Goal: Task Accomplishment & Management: Complete application form

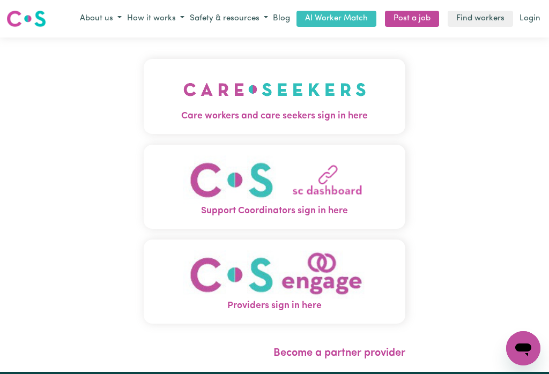
click at [298, 100] on img "Care workers and care seekers sign in here" at bounding box center [274, 90] width 183 height 40
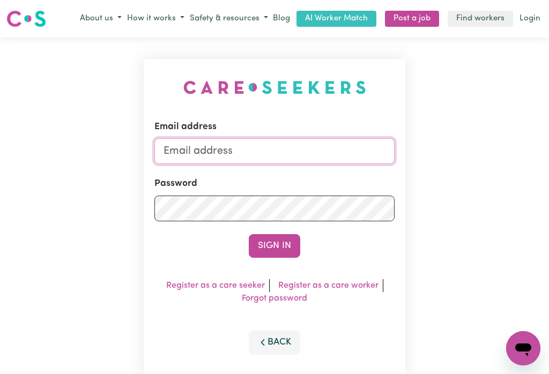
click at [242, 148] on input "Email address" at bounding box center [274, 151] width 240 height 26
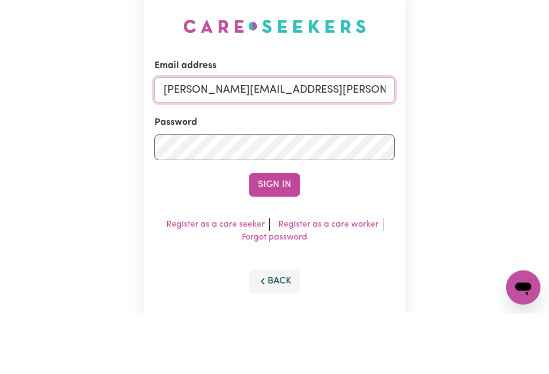
type input "[PERSON_NAME][EMAIL_ADDRESS][PERSON_NAME][DOMAIN_NAME]"
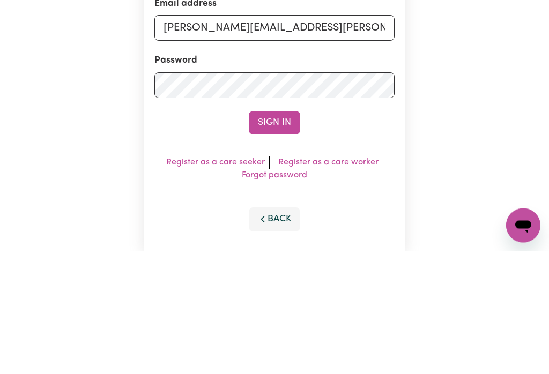
click at [274, 234] on button "Sign In" at bounding box center [274, 246] width 51 height 24
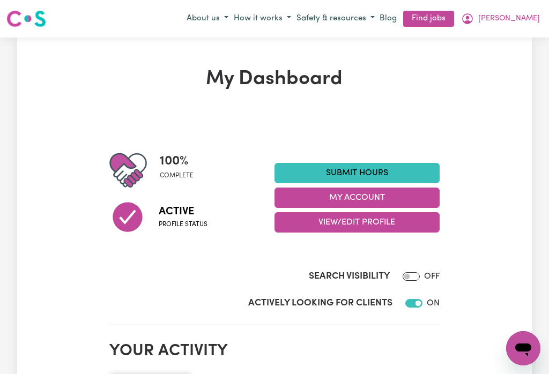
click at [349, 196] on button "My Account" at bounding box center [357, 198] width 165 height 20
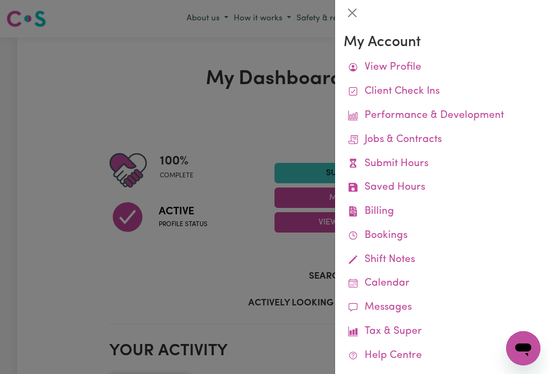
click at [0, 0] on link "Remittances" at bounding box center [0, 0] width 0 height 0
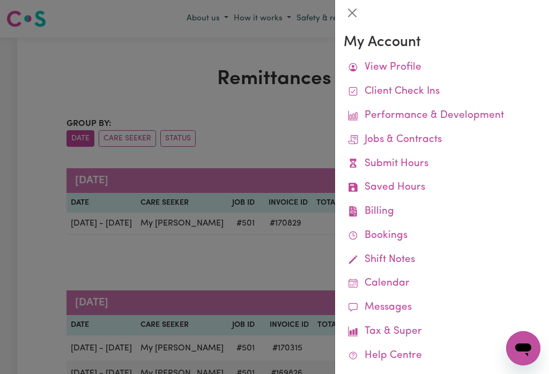
click at [356, 12] on button "Close" at bounding box center [352, 12] width 17 height 17
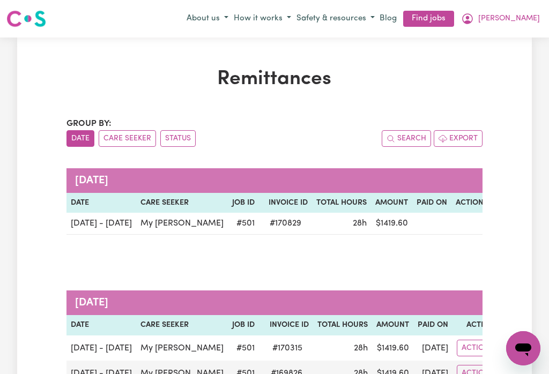
click at [532, 12] on button "[PERSON_NAME]" at bounding box center [501, 19] width 84 height 18
click at [499, 57] on link "My Dashboard" at bounding box center [499, 60] width 85 height 20
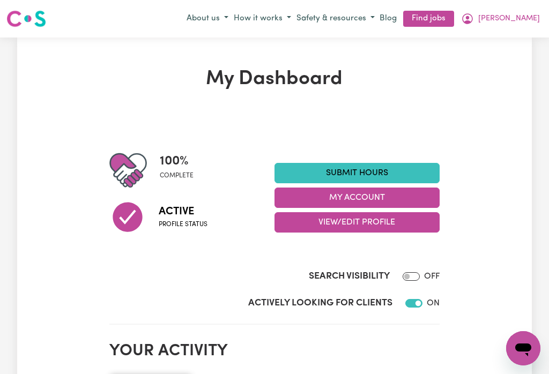
click at [362, 196] on button "My Account" at bounding box center [357, 198] width 165 height 20
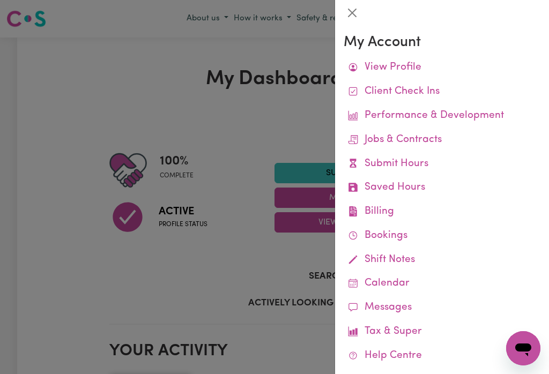
click at [0, 0] on link "Job Reports" at bounding box center [0, 0] width 0 height 0
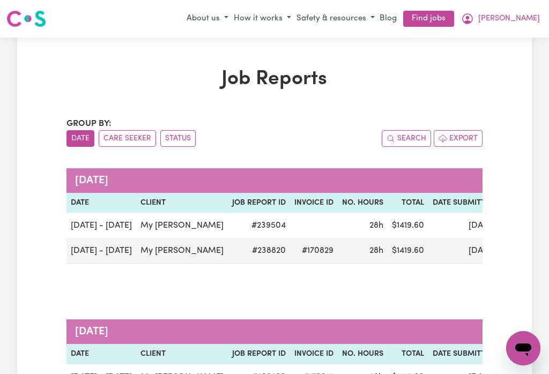
click at [533, 13] on span "[PERSON_NAME]" at bounding box center [509, 19] width 62 height 12
click at [500, 58] on link "My Dashboard" at bounding box center [499, 60] width 85 height 20
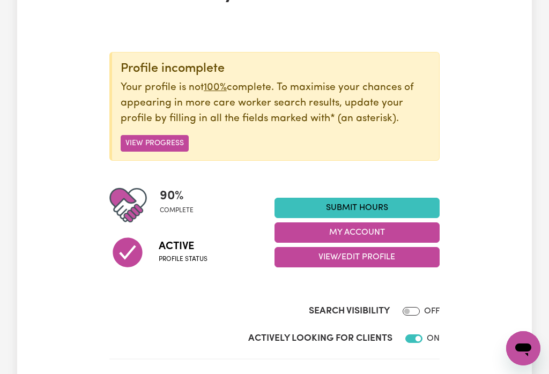
scroll to position [91, 0]
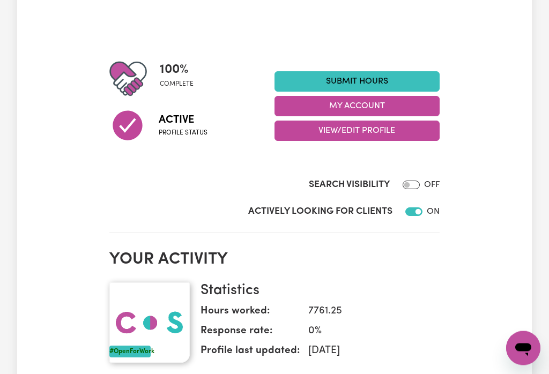
click at [351, 75] on link "Submit Hours" at bounding box center [357, 82] width 165 height 20
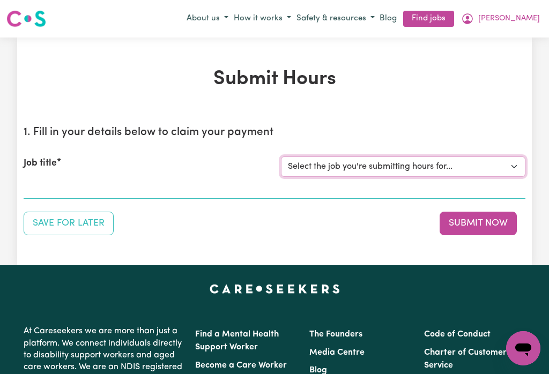
click at [343, 166] on select "Select the job you're submitting hours for... [My [PERSON_NAME]] [DEMOGRAPHIC_D…" at bounding box center [403, 167] width 245 height 20
select select "501"
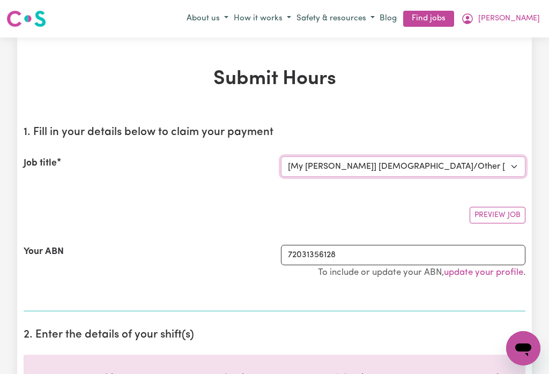
click at [389, 161] on select "Select the job you're submitting hours for... [My [PERSON_NAME]] [DEMOGRAPHIC_D…" at bounding box center [403, 167] width 245 height 20
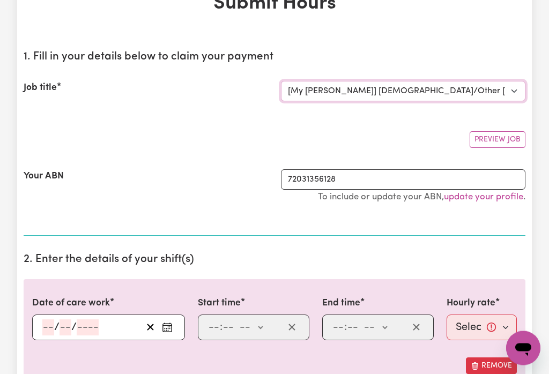
scroll to position [80, 0]
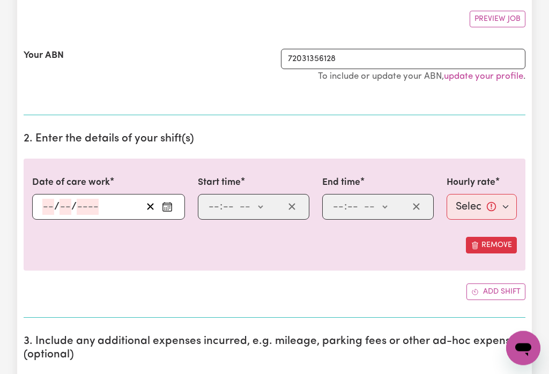
click at [170, 208] on circle "Enter the date of care work" at bounding box center [169, 208] width 1 height 1
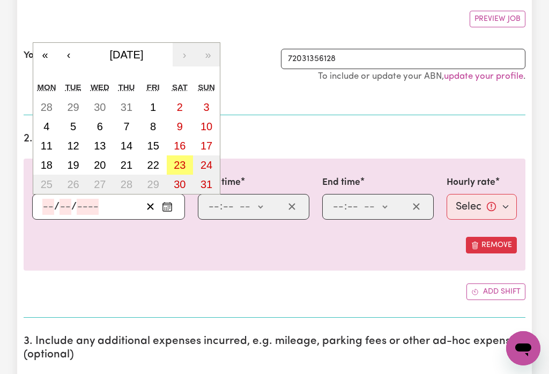
click at [208, 145] on abbr "17" at bounding box center [207, 146] width 12 height 12
type input "[DATE]"
type input "17"
type input "8"
type input "2025"
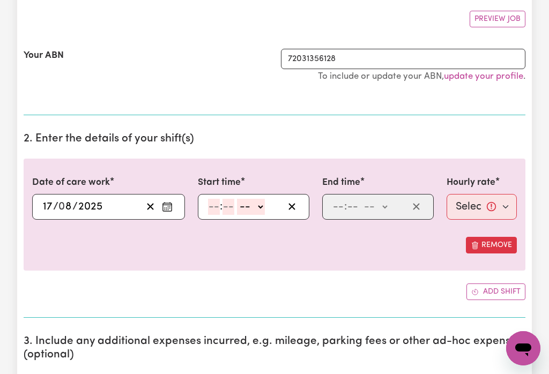
click at [213, 211] on input "number" at bounding box center [214, 207] width 12 height 16
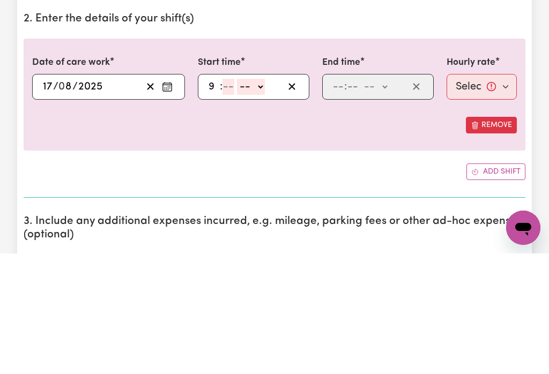
type input "9"
type input "0"
click at [261, 200] on select "-- am pm" at bounding box center [249, 208] width 28 height 16
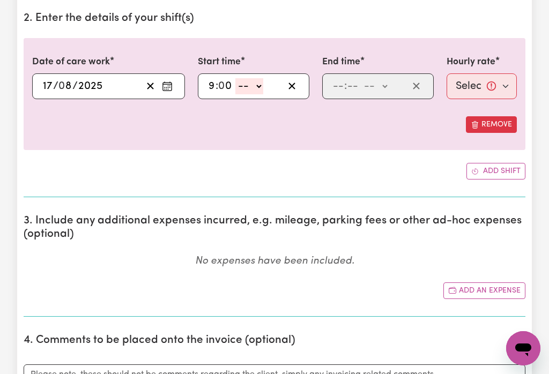
select select "am"
type input "09:00"
click at [342, 82] on input "number" at bounding box center [339, 86] width 12 height 16
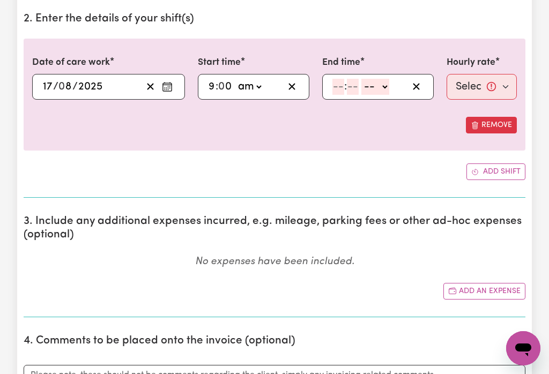
type input "5"
type input "0"
click at [384, 85] on select "-- am pm" at bounding box center [374, 87] width 28 height 16
select select "pm"
type input "17:00"
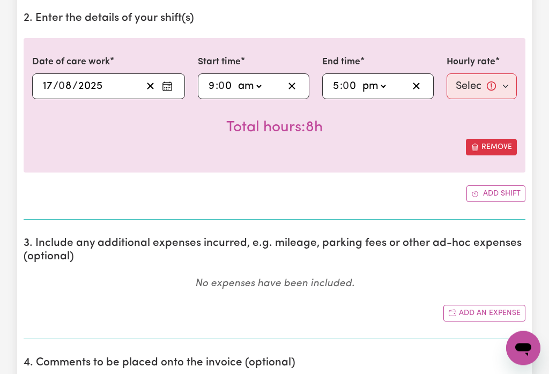
scroll to position [317, 0]
click at [468, 83] on select "Select rate... $50.00 (Weekday) $70.00 ([DATE])" at bounding box center [482, 86] width 70 height 26
select select "70-[DATE]"
click at [493, 193] on button "Add shift" at bounding box center [496, 194] width 59 height 17
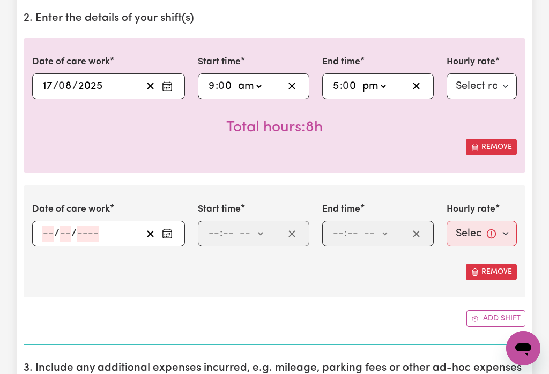
click at [167, 226] on button "Enter the date of care work" at bounding box center [167, 234] width 17 height 16
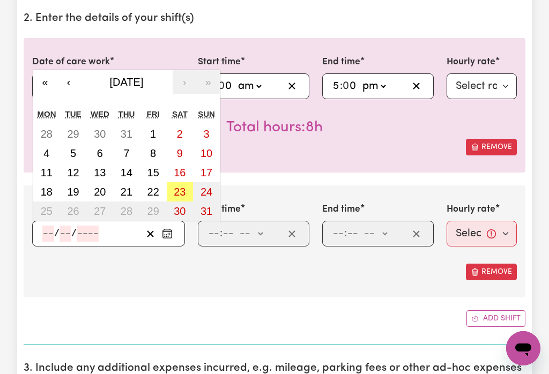
click at [48, 198] on abbr "18" at bounding box center [47, 192] width 12 height 12
type input "[DATE]"
type input "18"
type input "8"
type input "2025"
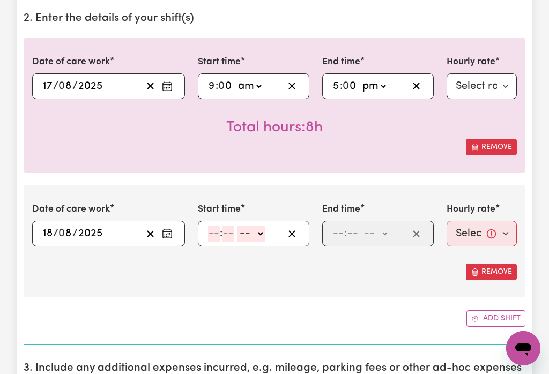
click at [212, 237] on input "number" at bounding box center [214, 234] width 12 height 16
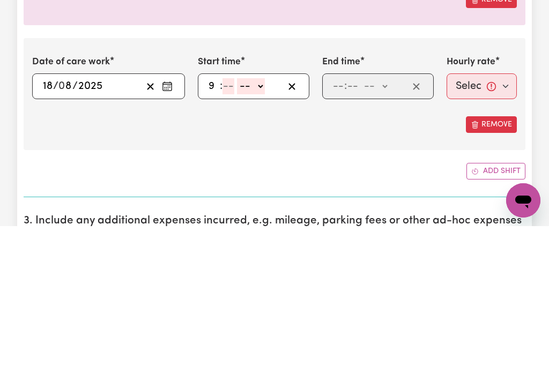
type input "9"
type input "0"
click at [263, 226] on select "-- am pm" at bounding box center [249, 234] width 28 height 16
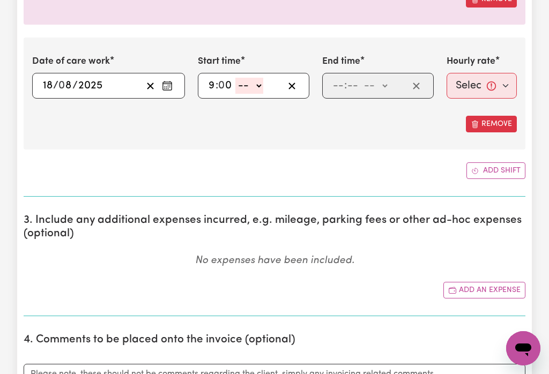
select select "am"
type input "09:00"
click at [339, 87] on input "number" at bounding box center [339, 86] width 12 height 16
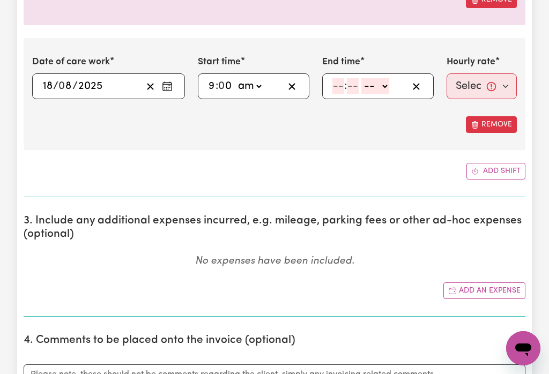
type input "2"
type input "0"
click at [382, 86] on select "-- am pm" at bounding box center [373, 86] width 28 height 16
select select "pm"
type input "14:00"
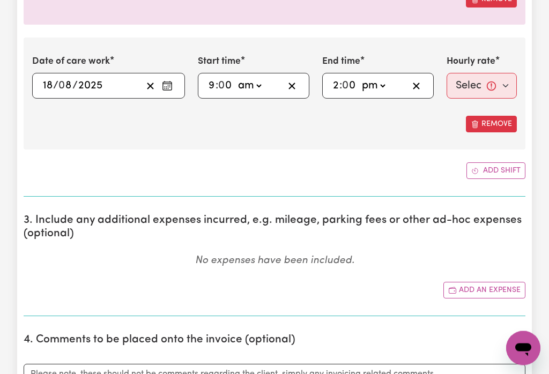
scroll to position [465, 0]
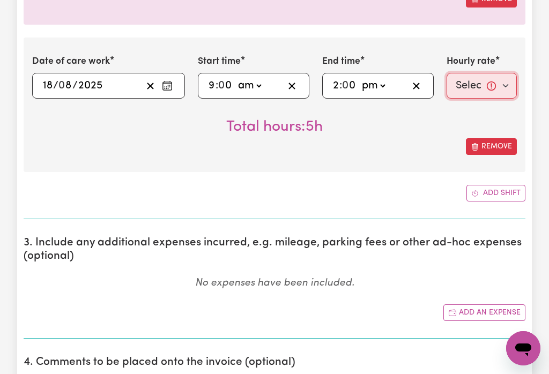
click at [477, 85] on select "Select rate... $50.00 (Weekday) $70.00 ([DATE])" at bounding box center [482, 86] width 70 height 26
select select "50-Weekday"
click at [503, 189] on button "Add shift" at bounding box center [496, 193] width 59 height 17
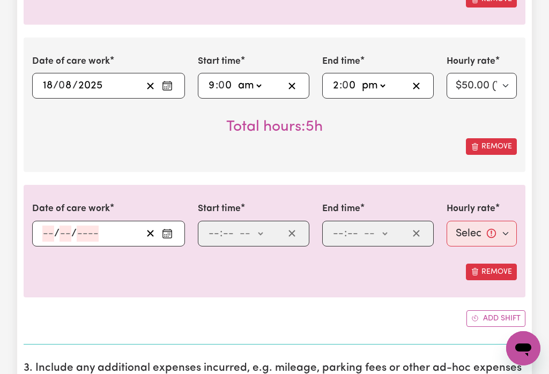
click at [172, 234] on rect "Enter the date of care work" at bounding box center [167, 234] width 9 height 8
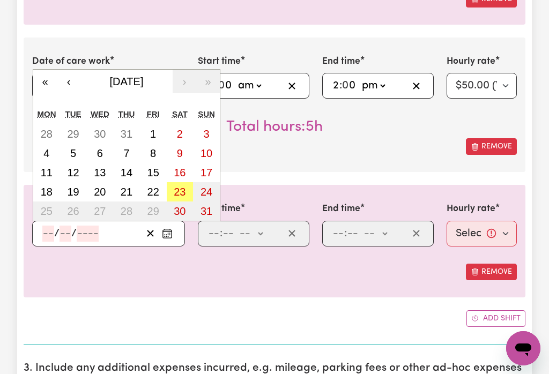
click at [76, 194] on abbr "19" at bounding box center [73, 192] width 12 height 12
type input "[DATE]"
type input "19"
type input "8"
type input "2025"
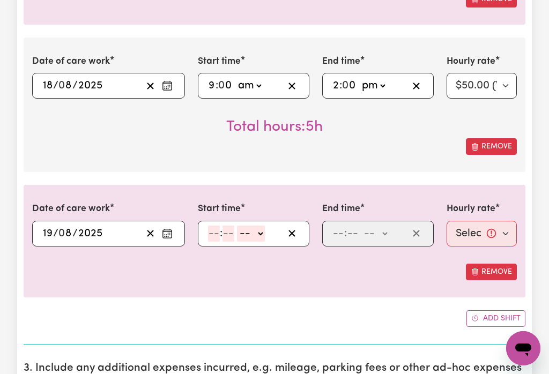
click at [216, 233] on input "number" at bounding box center [214, 234] width 12 height 16
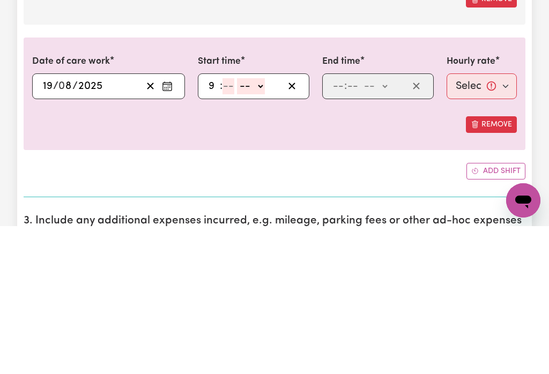
type input "9"
type input "0"
click at [263, 226] on select "-- am pm" at bounding box center [249, 234] width 28 height 16
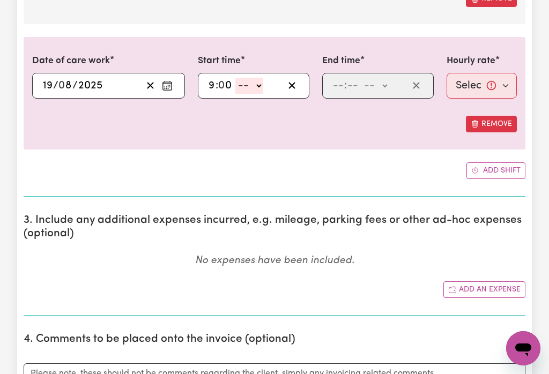
select select "am"
type input "09:00"
click at [343, 82] on input "number" at bounding box center [339, 86] width 12 height 16
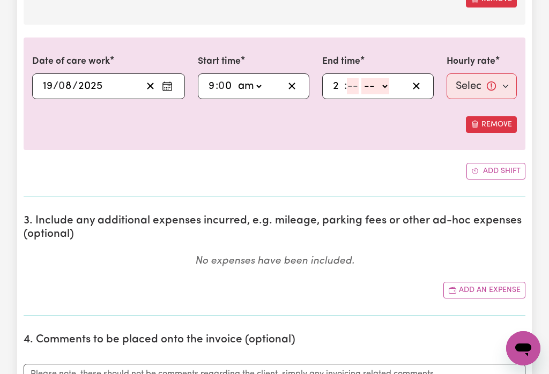
type input "2"
type input "0"
click at [380, 86] on select "-- am pm" at bounding box center [373, 86] width 28 height 16
select select "pm"
type input "14:00"
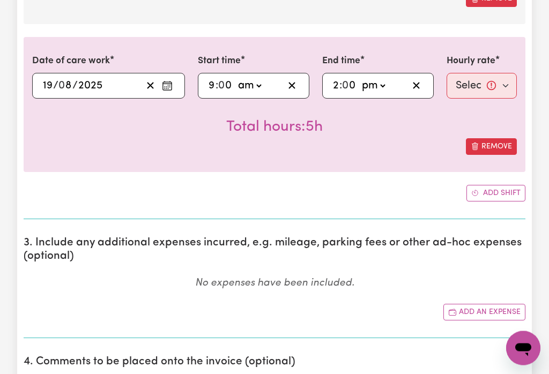
scroll to position [613, 0]
click at [469, 84] on select "Select rate... $50.00 (Weekday) $70.00 ([DATE])" at bounding box center [482, 86] width 70 height 26
select select "50-Weekday"
click at [498, 190] on button "Add shift" at bounding box center [496, 193] width 59 height 17
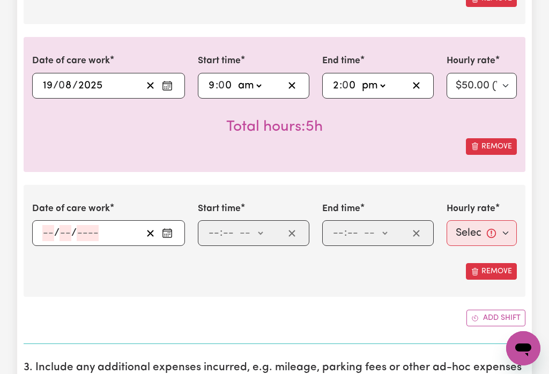
click at [164, 233] on icon "Enter the date of care work" at bounding box center [167, 233] width 11 height 11
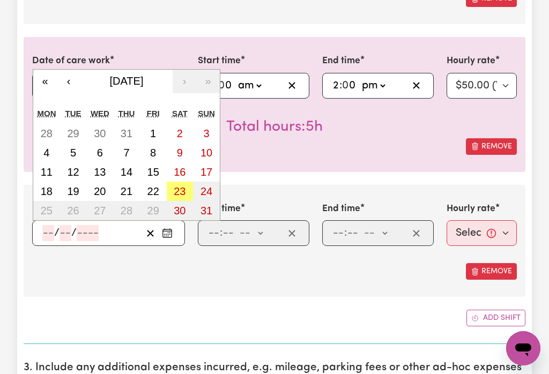
click at [129, 194] on abbr "21" at bounding box center [127, 192] width 12 height 12
type input "[DATE]"
type input "21"
type input "8"
type input "2025"
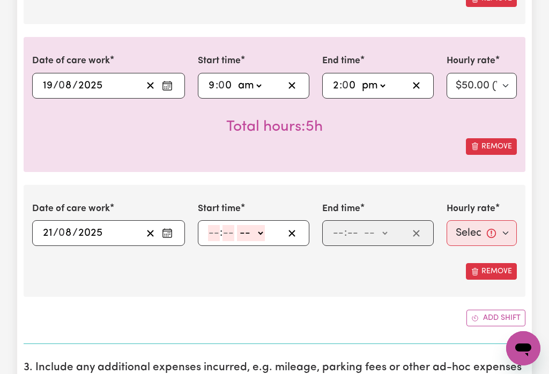
click at [216, 235] on input "number" at bounding box center [214, 233] width 12 height 16
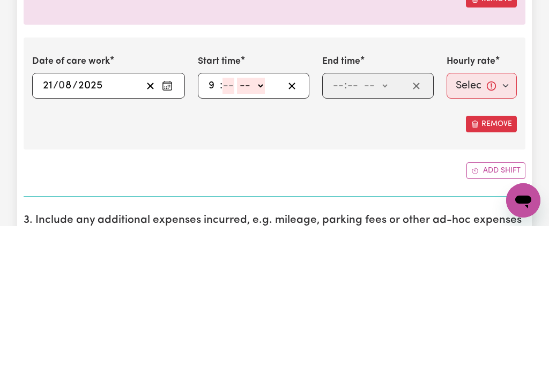
type input "9"
type input "0"
click at [261, 226] on select "-- am pm" at bounding box center [249, 234] width 28 height 16
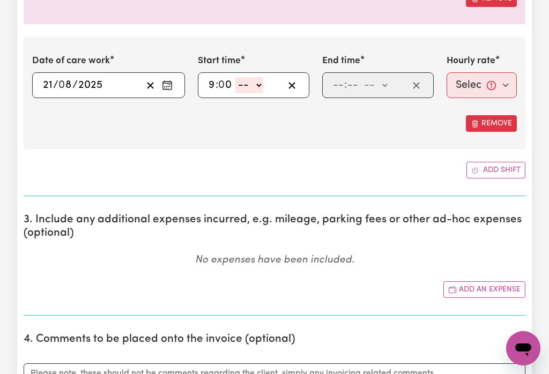
select select "am"
type input "09:00"
click at [344, 90] on input "number" at bounding box center [339, 85] width 12 height 16
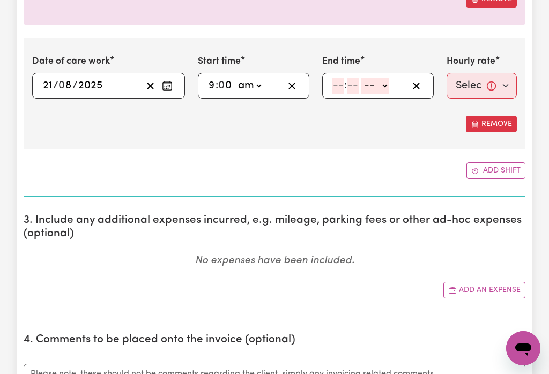
type input "2"
type input "0"
click at [381, 89] on select "-- am pm" at bounding box center [373, 86] width 28 height 16
select select "pm"
type input "14:00"
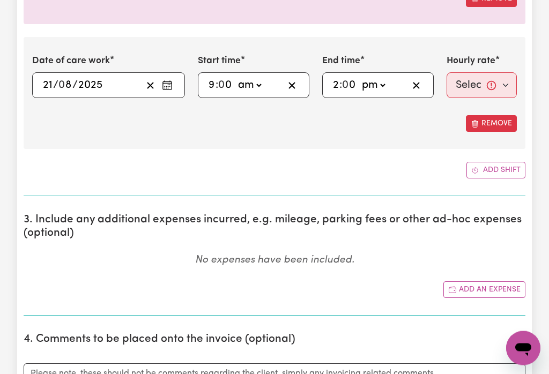
scroll to position [761, 0]
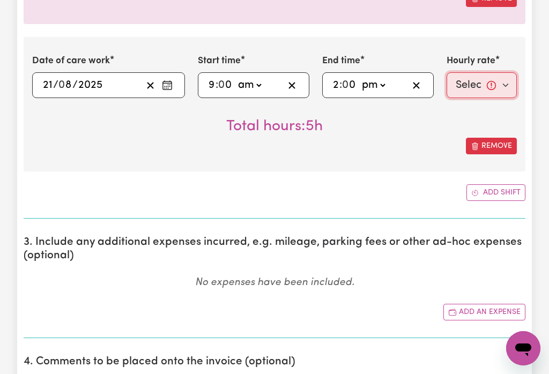
click at [471, 86] on select "Select rate... $50.00 (Weekday) $70.00 ([DATE])" at bounding box center [482, 85] width 70 height 26
select select "50-Weekday"
click at [500, 194] on button "Add shift" at bounding box center [496, 192] width 59 height 17
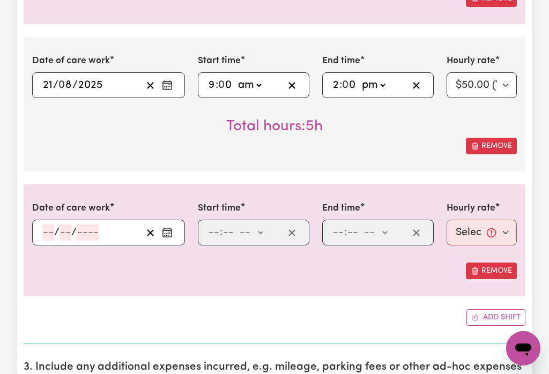
click at [171, 237] on icon "Enter the date of care work" at bounding box center [167, 232] width 11 height 11
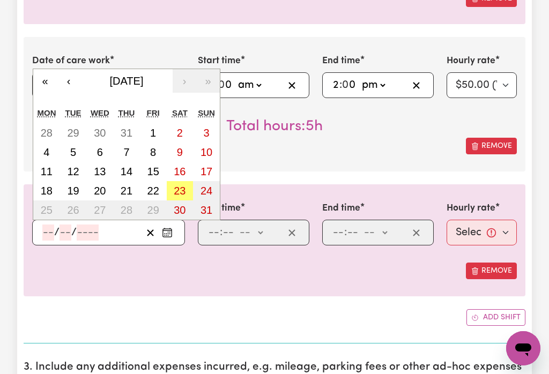
click at [159, 196] on abbr "22" at bounding box center [153, 191] width 12 height 12
type input "[DATE]"
type input "22"
type input "8"
type input "2025"
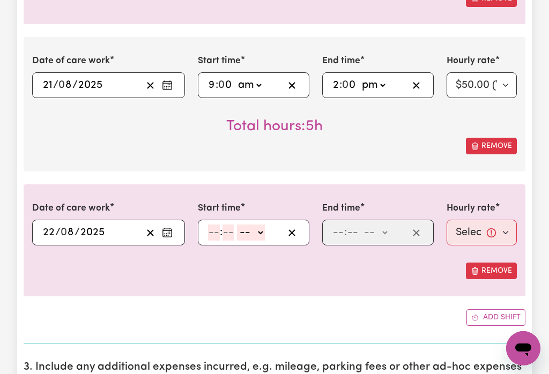
click at [219, 238] on input "number" at bounding box center [214, 233] width 12 height 16
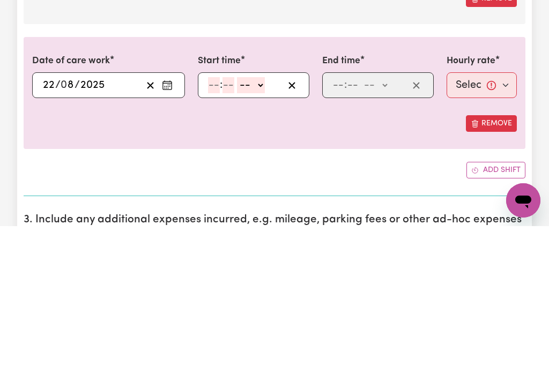
type input "9"
type input "0"
click at [262, 225] on select "-- am pm" at bounding box center [249, 233] width 28 height 16
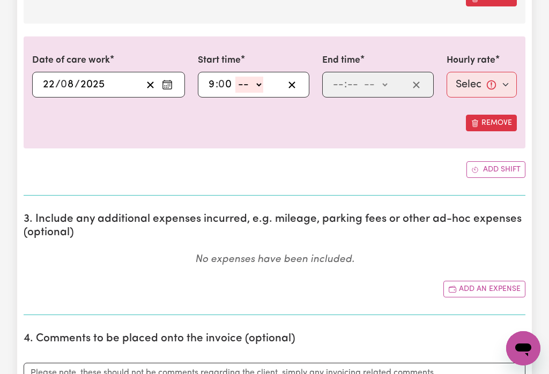
select select "am"
type input "09:00"
click at [344, 83] on input "number" at bounding box center [339, 85] width 12 height 16
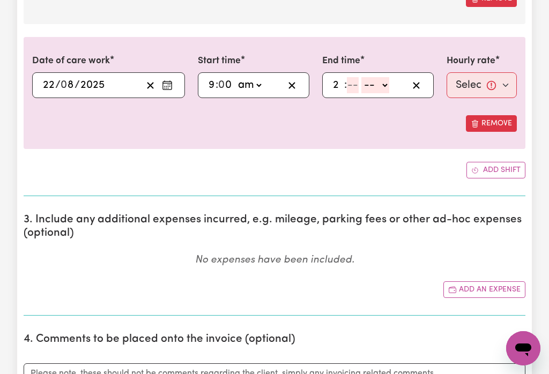
type input "2"
type input "0"
click at [381, 88] on select "-- am pm" at bounding box center [373, 85] width 28 height 16
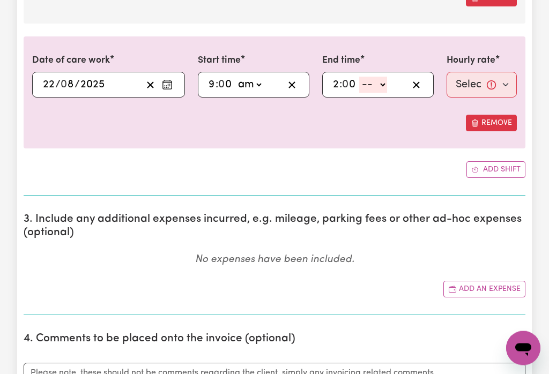
select select "pm"
type input "14:00"
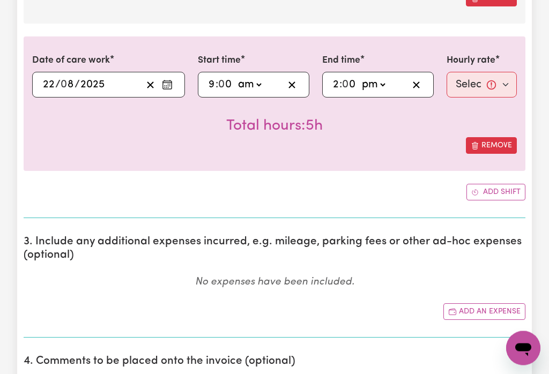
scroll to position [909, 0]
click at [476, 88] on select "Select rate... $50.00 (Weekday) $70.00 ([DATE])" at bounding box center [482, 85] width 70 height 26
select select "50-Weekday"
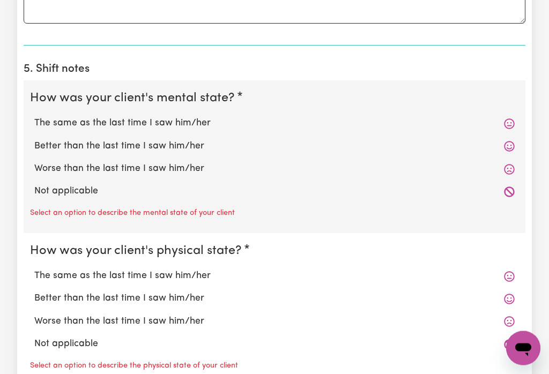
scroll to position [1347, 0]
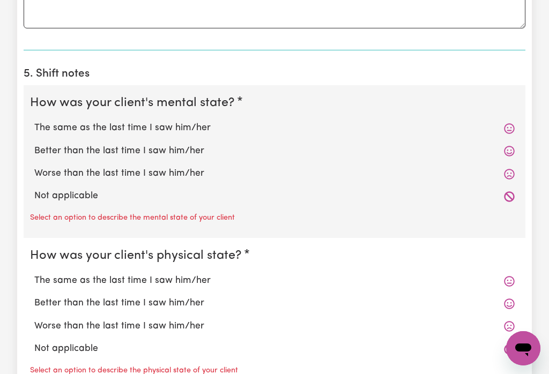
click at [173, 127] on label "The same as the last time I saw him/her" at bounding box center [274, 128] width 481 height 14
click at [34, 121] on input "The same as the last time I saw him/her" at bounding box center [34, 121] width 1 height 1
radio input "true"
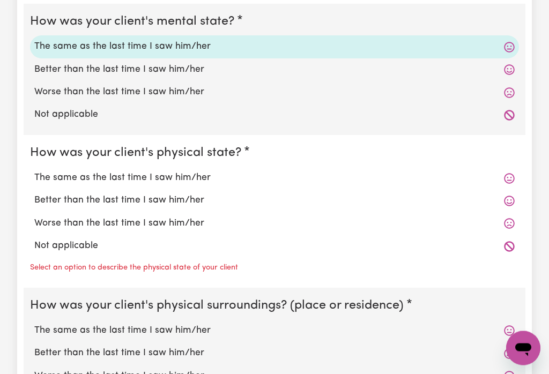
scroll to position [1434, 0]
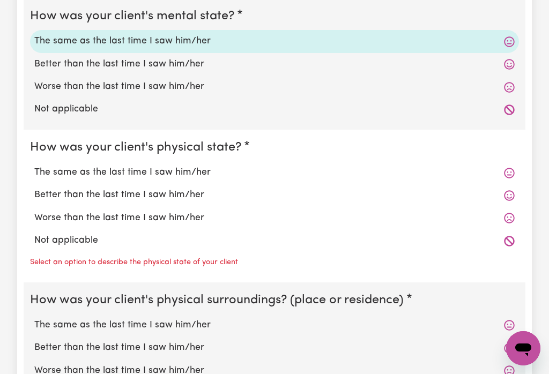
click at [184, 168] on label "The same as the last time I saw him/her" at bounding box center [274, 173] width 481 height 14
click at [34, 166] on input "The same as the last time I saw him/her" at bounding box center [34, 165] width 1 height 1
radio input "true"
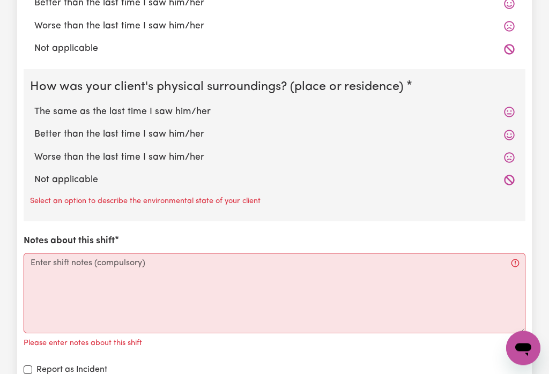
scroll to position [1626, 0]
click at [177, 109] on label "The same as the last time I saw him/her" at bounding box center [274, 112] width 481 height 14
click at [34, 105] on input "The same as the last time I saw him/her" at bounding box center [34, 105] width 1 height 1
radio input "true"
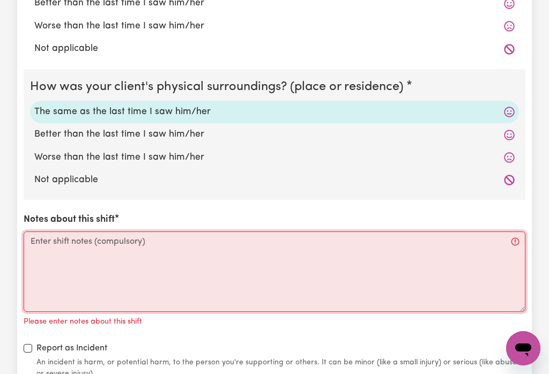
click at [201, 260] on textarea "Notes about this shift" at bounding box center [275, 272] width 502 height 80
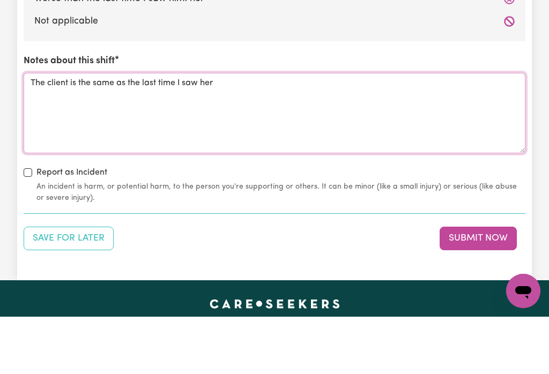
scroll to position [1728, 0]
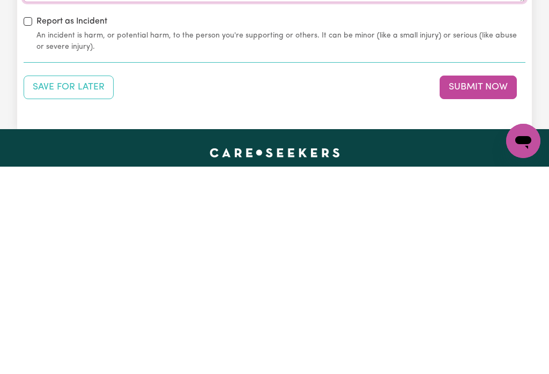
type textarea "The client is the same as the last time I saw her"
click at [469, 283] on button "Submit Now" at bounding box center [478, 295] width 77 height 24
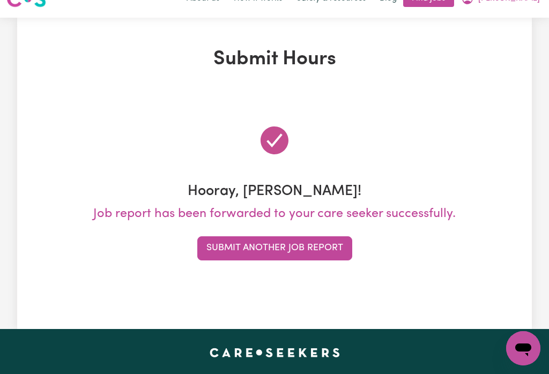
scroll to position [0, 0]
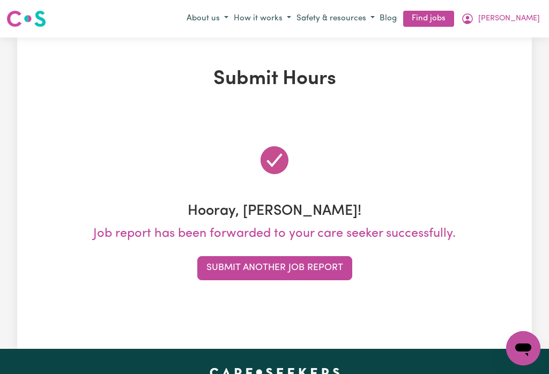
click at [538, 16] on span "[PERSON_NAME]" at bounding box center [509, 19] width 62 height 12
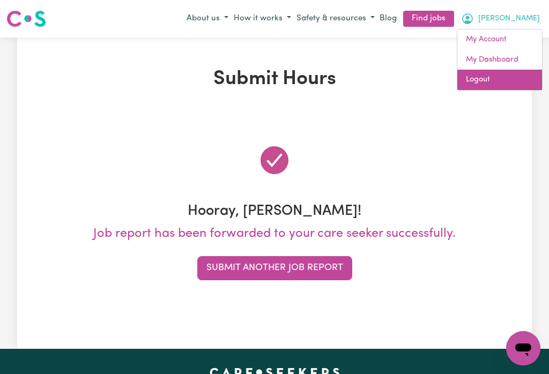
click at [478, 78] on link "Logout" at bounding box center [499, 80] width 85 height 20
